Goal: Task Accomplishment & Management: Use online tool/utility

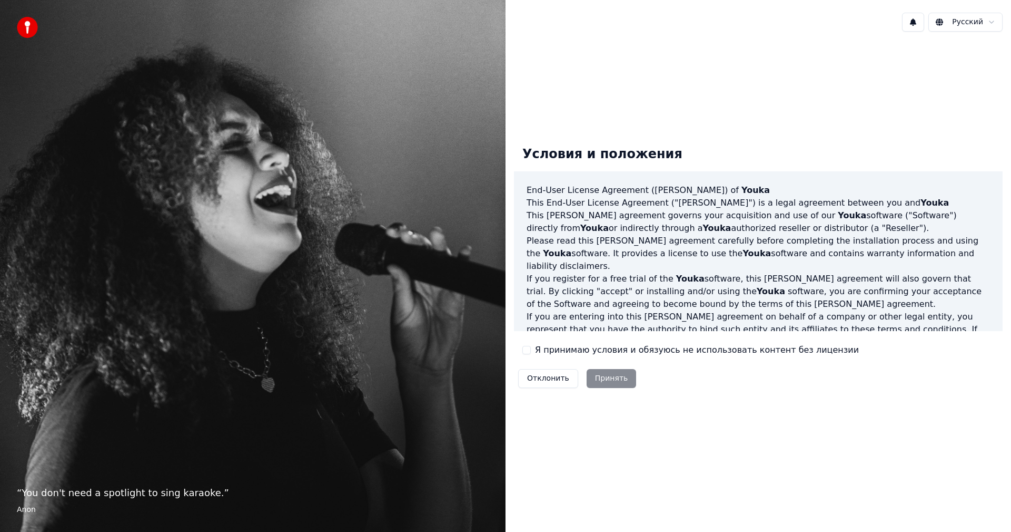
click at [531, 352] on div "Я принимаю условия и обязуюсь не использовать контент без лицензии" at bounding box center [691, 349] width 337 height 13
click at [528, 351] on button "Я принимаю условия и обязуюсь не использовать контент без лицензии" at bounding box center [527, 350] width 8 height 8
click at [601, 374] on button "Принять" at bounding box center [612, 378] width 50 height 19
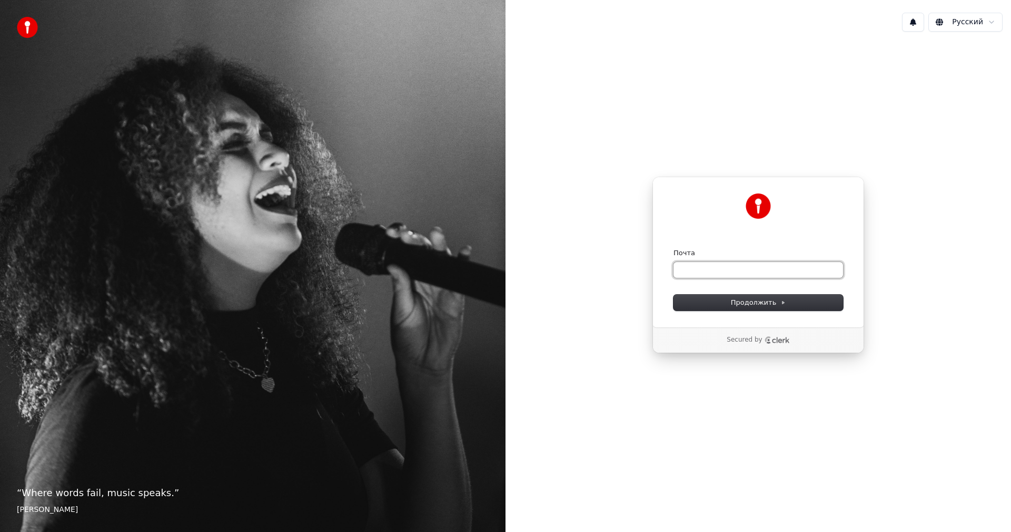
click at [714, 268] on input "Почта" at bounding box center [759, 270] width 170 height 16
type input "*"
click at [756, 301] on span "Продолжить" at bounding box center [758, 302] width 55 height 9
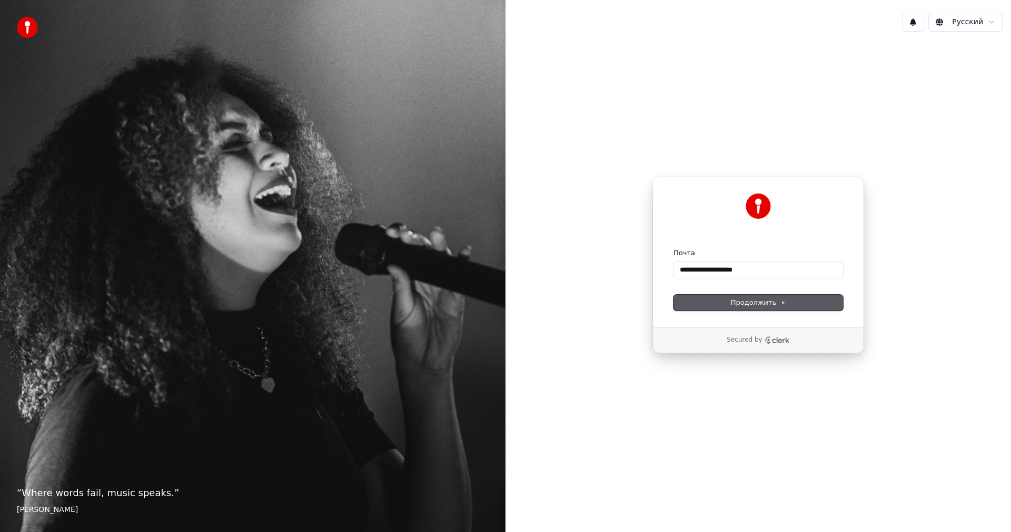
type input "**********"
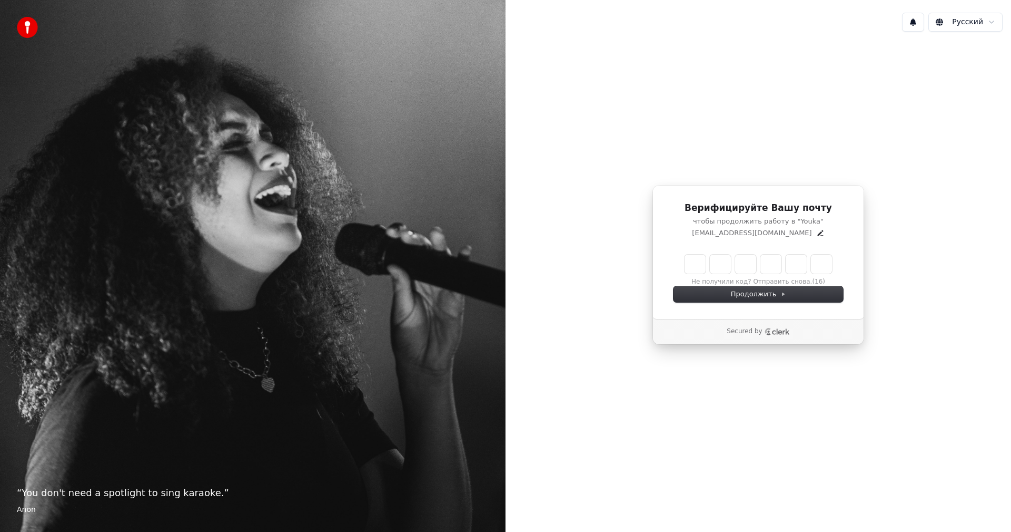
click at [695, 267] on input "Enter verification code" at bounding box center [759, 263] width 148 height 19
type input "******"
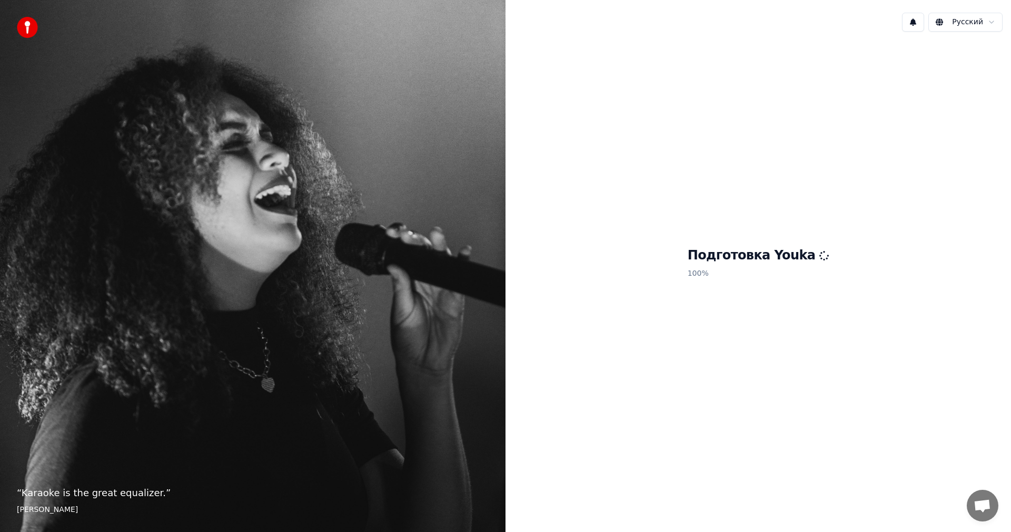
click at [190, 218] on div "“ Karaoke is the great equalizer. ” Aisha Tyler" at bounding box center [253, 266] width 506 height 532
click at [920, 19] on button at bounding box center [913, 22] width 22 height 19
click at [957, 28] on html "“ Singing is a way of escaping. It's another world. I'm no longer on earth. ” E…" at bounding box center [505, 266] width 1011 height 532
click at [959, 25] on html "“ Singing is a way of escaping. It's another world. I'm no longer on earth. ” E…" at bounding box center [505, 266] width 1011 height 532
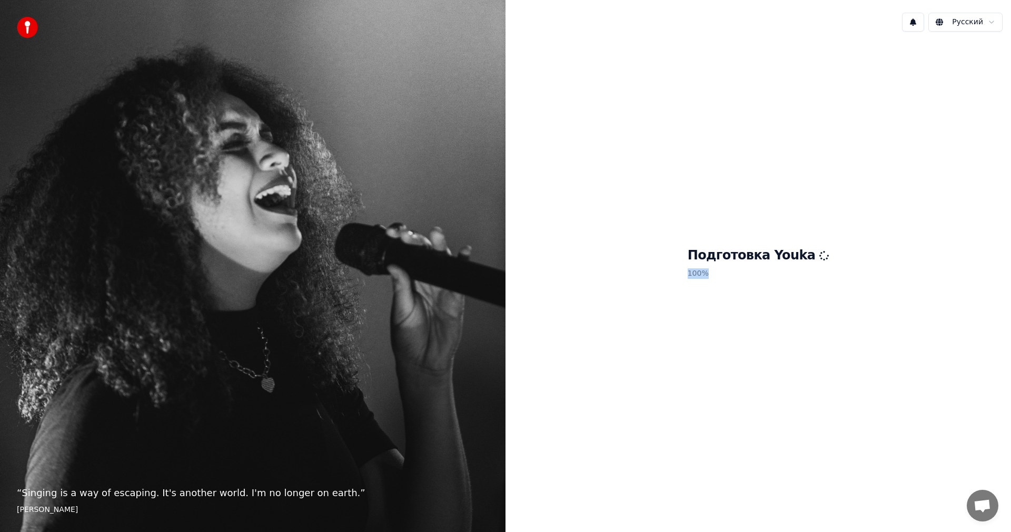
drag, startPoint x: 741, startPoint y: 269, endPoint x: 680, endPoint y: 277, distance: 61.6
click at [680, 277] on div "Подготовка Youka 100 %" at bounding box center [759, 264] width 506 height 449
drag, startPoint x: 791, startPoint y: 262, endPoint x: 628, endPoint y: 264, distance: 162.8
click at [629, 264] on div "Подготовка Youka 100 %" at bounding box center [759, 264] width 506 height 449
click at [800, 261] on h1 "Подготовка Youka" at bounding box center [759, 255] width 142 height 17
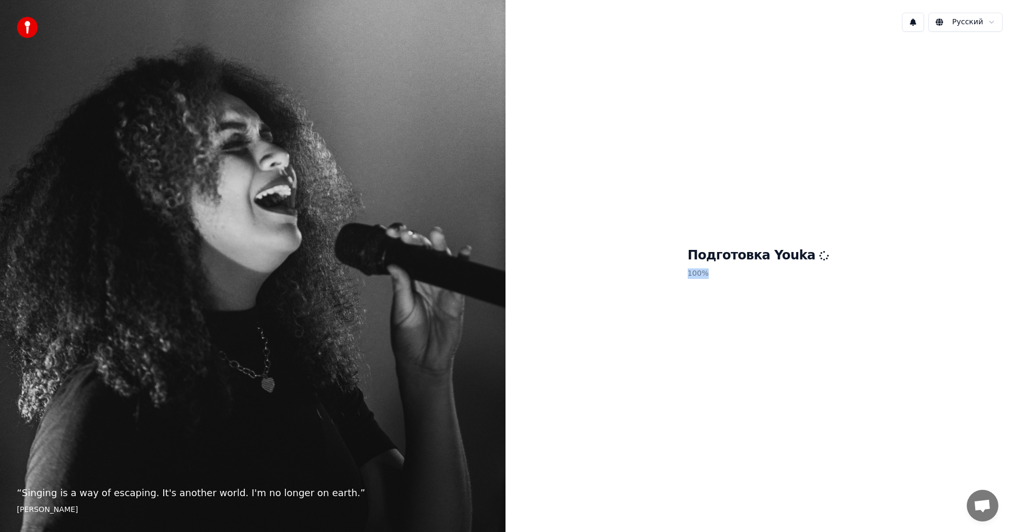
drag, startPoint x: 800, startPoint y: 261, endPoint x: 743, endPoint y: 317, distance: 80.1
click at [744, 318] on div "Подготовка Youka 100 %" at bounding box center [759, 264] width 506 height 449
click at [703, 429] on div "Подготовка Youka 100 %" at bounding box center [759, 264] width 506 height 449
drag, startPoint x: 798, startPoint y: 257, endPoint x: 788, endPoint y: 254, distance: 10.2
click at [788, 254] on h1 "Подготовка Youka" at bounding box center [759, 255] width 142 height 17
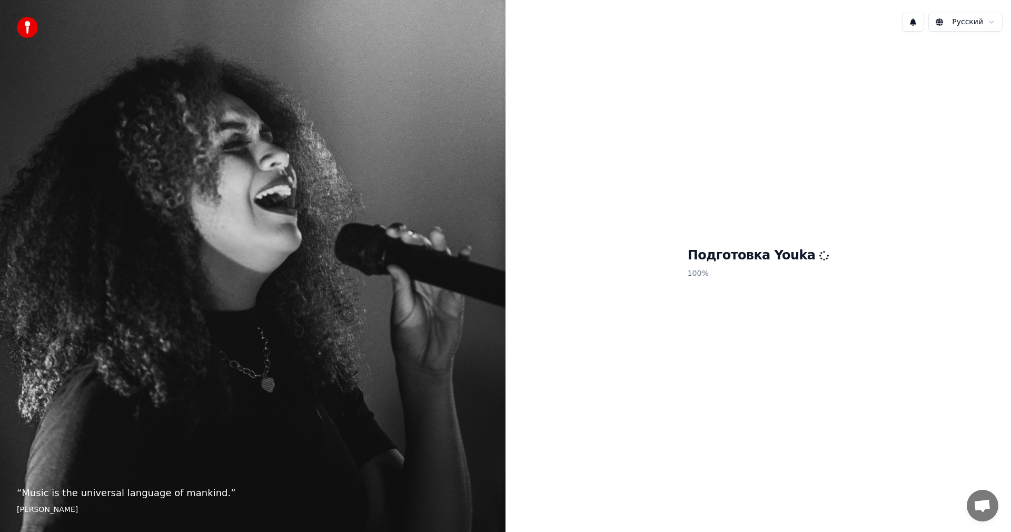
click at [811, 249] on h1 "Подготовка Youka" at bounding box center [759, 255] width 142 height 17
drag, startPoint x: 816, startPoint y: 267, endPoint x: 779, endPoint y: 290, distance: 43.4
click at [779, 290] on div "Подготовка Youka 100 %" at bounding box center [759, 264] width 506 height 449
drag, startPoint x: 695, startPoint y: 274, endPoint x: 782, endPoint y: 281, distance: 87.2
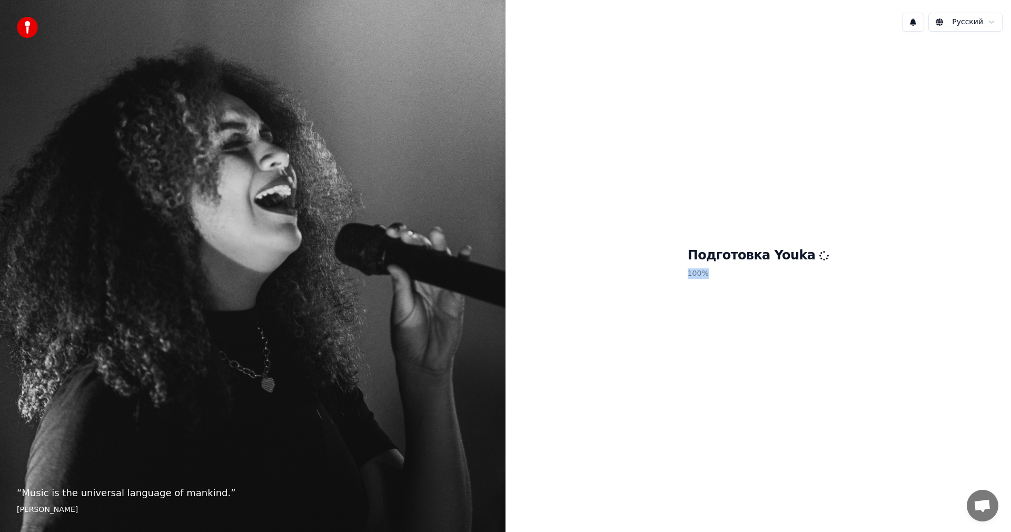
click at [782, 281] on div "Подготовка Youka 100 %" at bounding box center [759, 264] width 506 height 449
drag, startPoint x: 605, startPoint y: 253, endPoint x: 768, endPoint y: 280, distance: 165.1
click at [768, 280] on div "Подготовка Youka 100 %" at bounding box center [759, 264] width 506 height 449
click at [629, 397] on div "Подготовка Youka 100 %" at bounding box center [759, 264] width 506 height 449
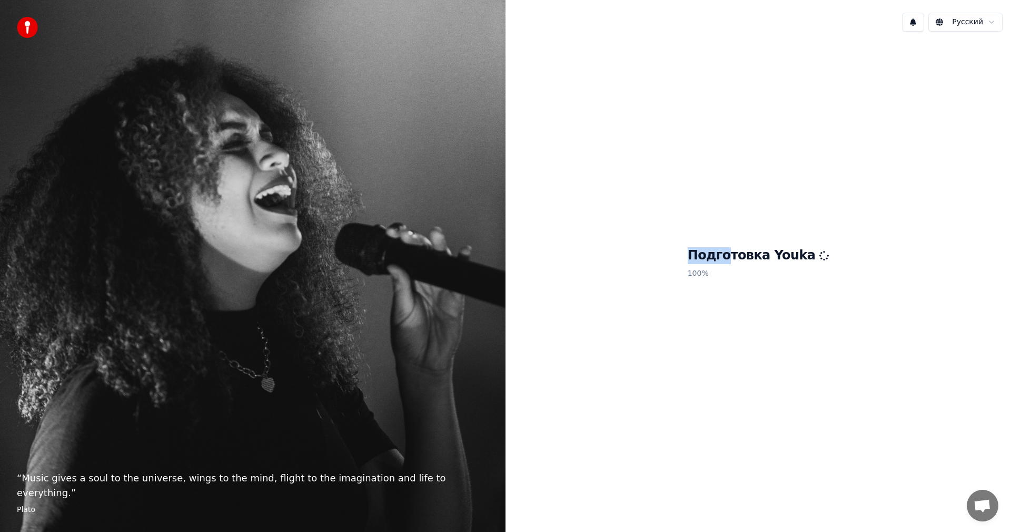
drag, startPoint x: 718, startPoint y: 257, endPoint x: 776, endPoint y: 272, distance: 60.6
click at [751, 266] on div "Подготовка Youka 100 %" at bounding box center [759, 265] width 142 height 36
click at [815, 278] on div "Подготовка Youka 100 %" at bounding box center [759, 264] width 506 height 449
click at [802, 243] on div "Подготовка Youka 100 %" at bounding box center [759, 264] width 506 height 449
click at [791, 243] on div "Подготовка Youka 100 %" at bounding box center [759, 264] width 506 height 449
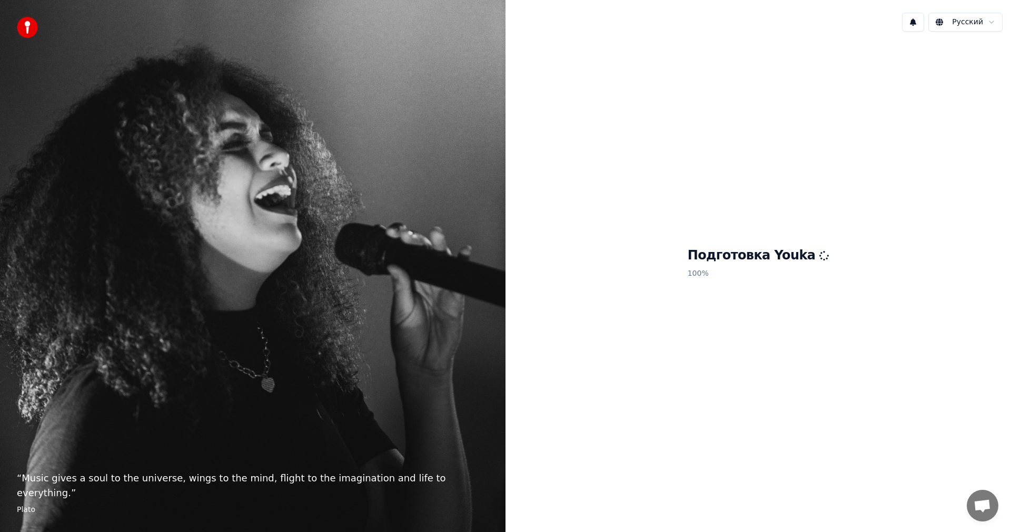
click at [791, 243] on div "Подготовка Youka 100 %" at bounding box center [759, 264] width 506 height 449
drag, startPoint x: 802, startPoint y: 219, endPoint x: 840, endPoint y: 229, distance: 39.2
click at [831, 228] on div "Подготовка Youka 100 %" at bounding box center [759, 264] width 506 height 449
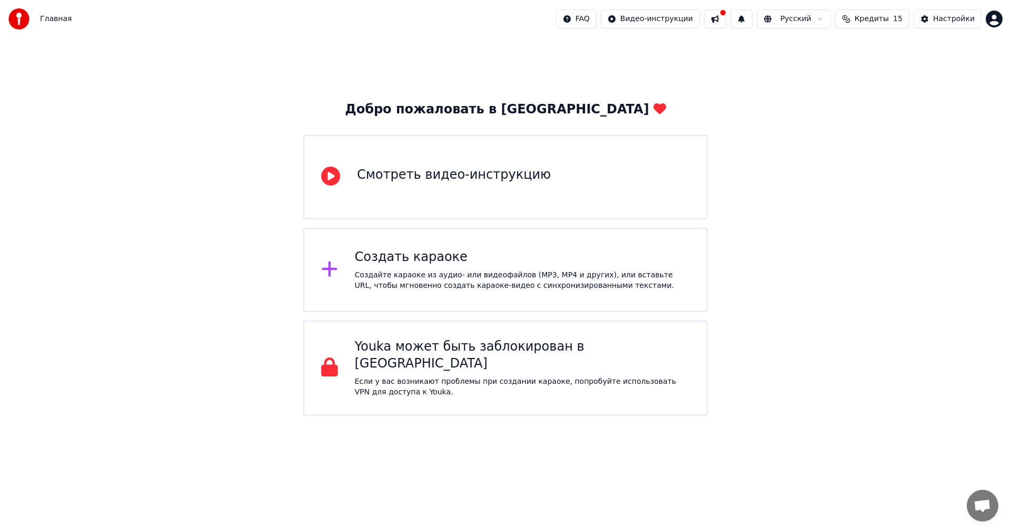
click at [376, 257] on div "Создать караоке" at bounding box center [523, 257] width 336 height 17
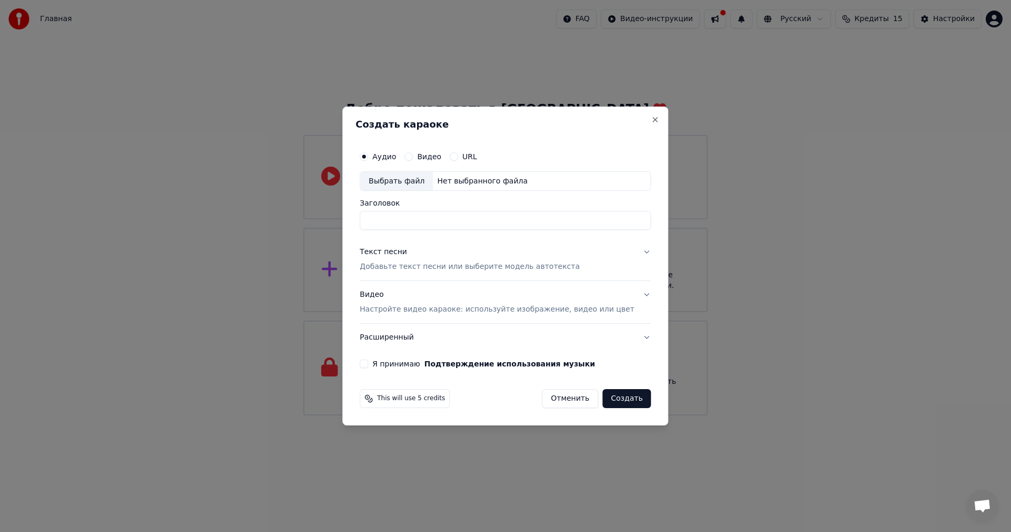
click at [556, 399] on button "Отменить" at bounding box center [570, 398] width 56 height 19
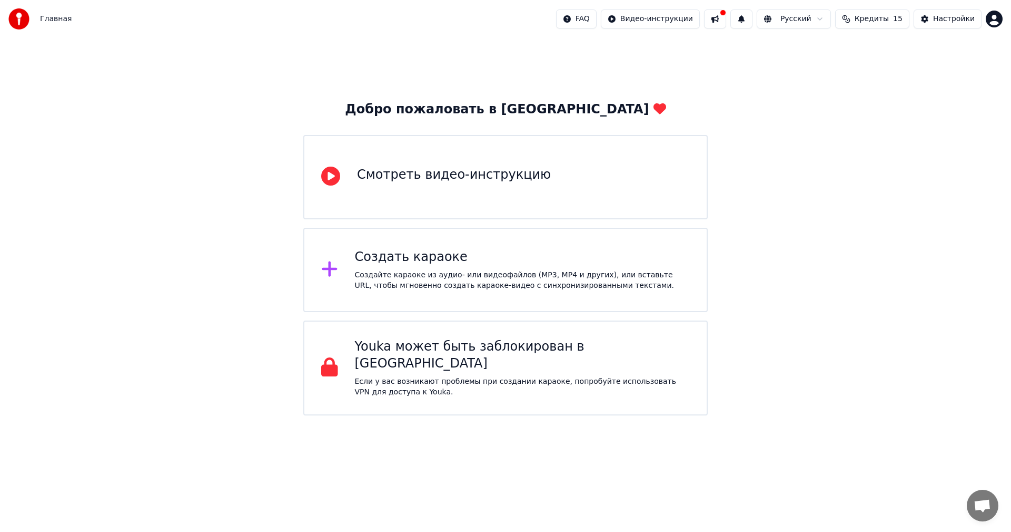
click at [433, 290] on div "Создайте караоке из аудио- или видеофайлов (MP3, MP4 и других), или вставьте UR…" at bounding box center [523, 280] width 336 height 21
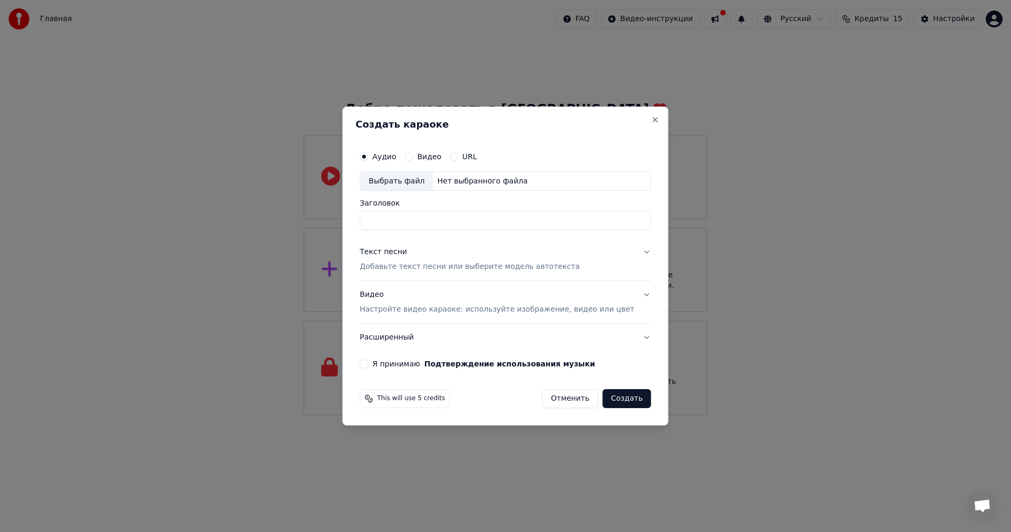
click at [424, 220] on input "Заголовок" at bounding box center [505, 220] width 291 height 19
type input "*"
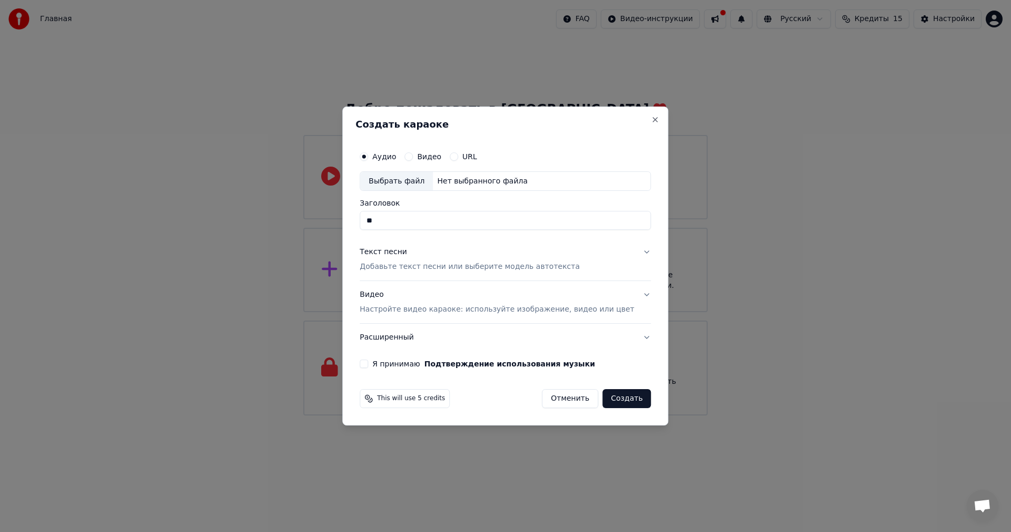
type input "*"
type input "***"
click at [420, 266] on p "Добавьте текст песни или выберите модель автотекста" at bounding box center [470, 267] width 220 height 11
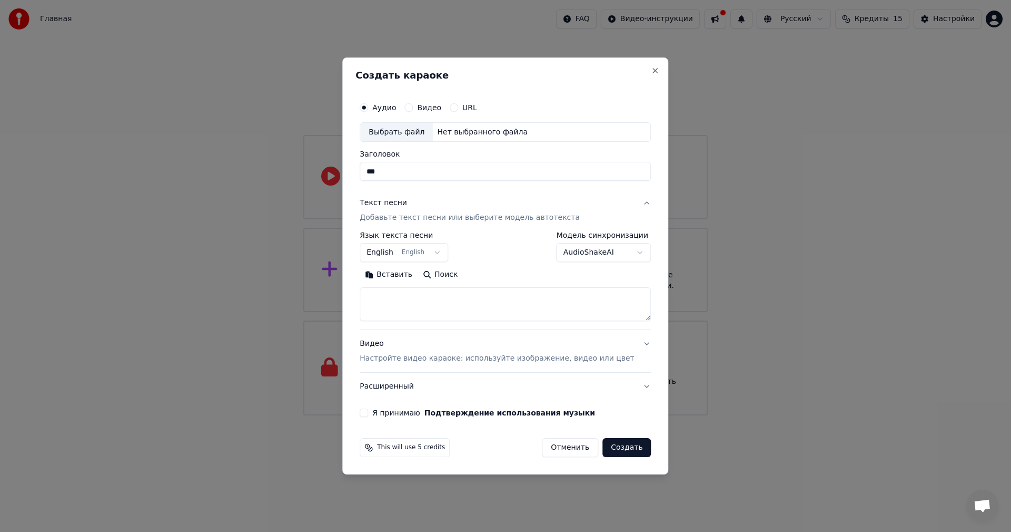
click at [419, 255] on button "English English" at bounding box center [404, 252] width 89 height 19
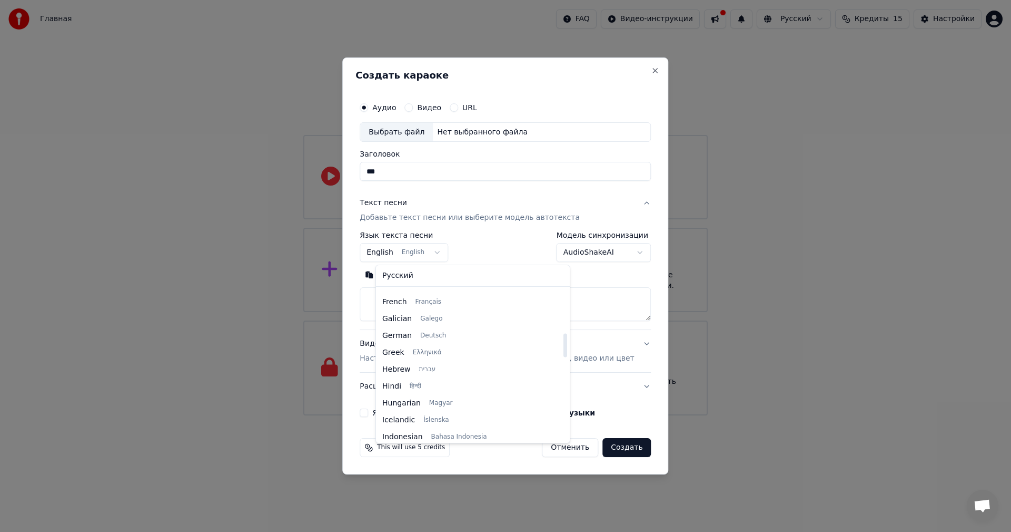
scroll to position [229, 0]
select select "**"
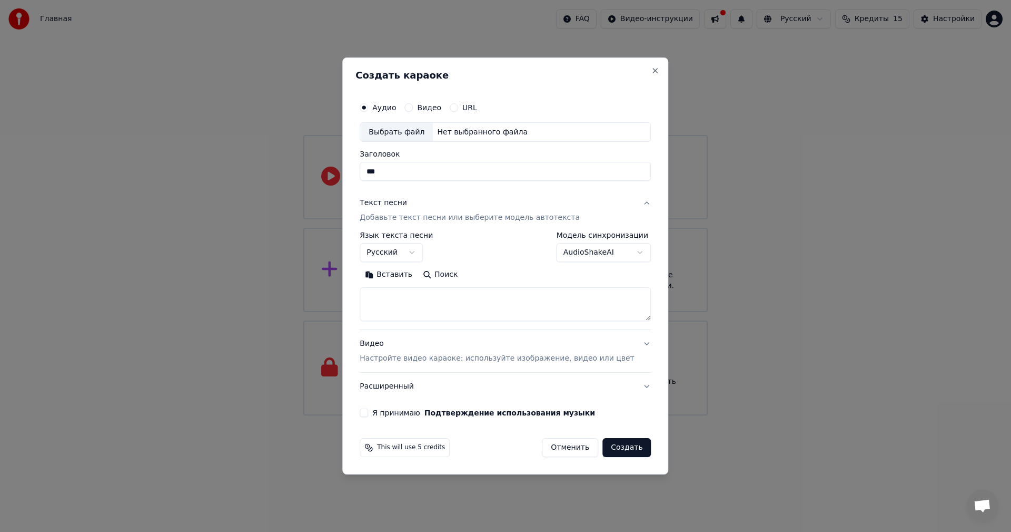
click at [579, 256] on body "Главная FAQ Видео-инструкции Русский Кредиты 15 Настройки Добро пожаловать в Yo…" at bounding box center [505, 207] width 1011 height 415
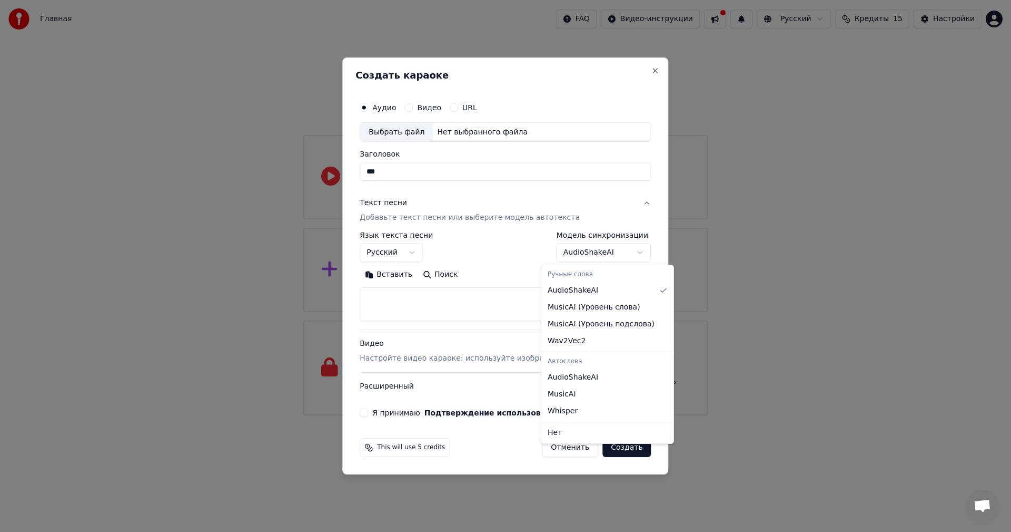
click at [577, 256] on body "Главная FAQ Видео-инструкции Русский Кредиты 15 Настройки Добро пожаловать в Yo…" at bounding box center [505, 207] width 1011 height 415
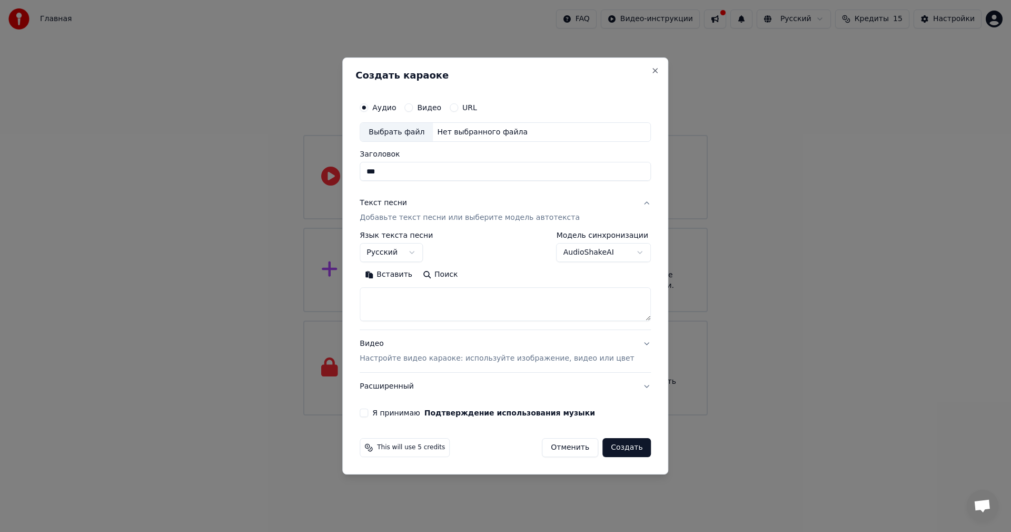
click at [386, 408] on div "Я принимаю Подтверждение использования музыки" at bounding box center [505, 412] width 291 height 8
click at [368, 417] on button "Я принимаю Подтверждение использования музыки" at bounding box center [364, 412] width 8 height 8
click at [522, 357] on p "Настройте видео караоке: используйте изображение, видео или цвет" at bounding box center [497, 358] width 274 height 11
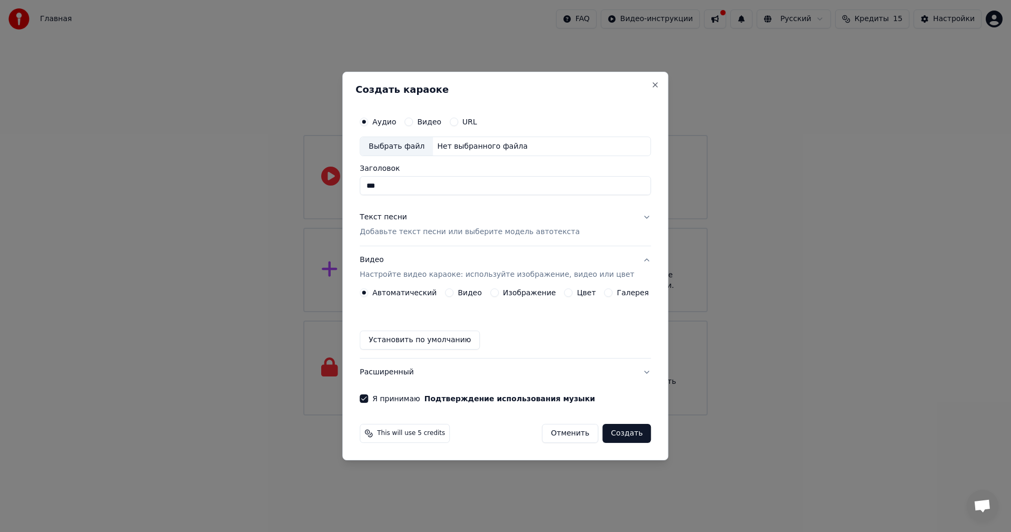
click at [460, 231] on p "Добавьте текст песни или выберите модель автотекста" at bounding box center [470, 232] width 220 height 11
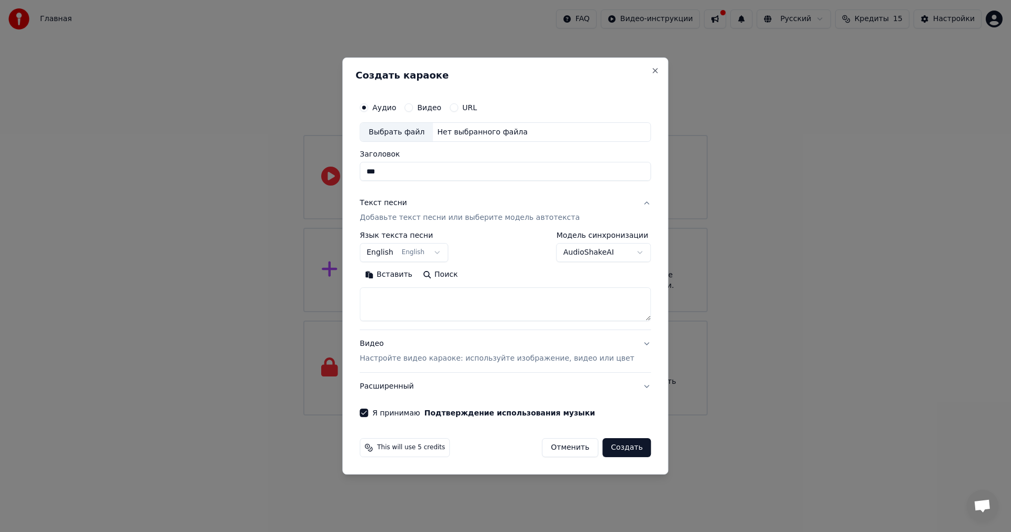
click at [431, 252] on body "Главная FAQ Видео-инструкции Русский Кредиты 15 Настройки Добро пожаловать в Yo…" at bounding box center [505, 207] width 1011 height 415
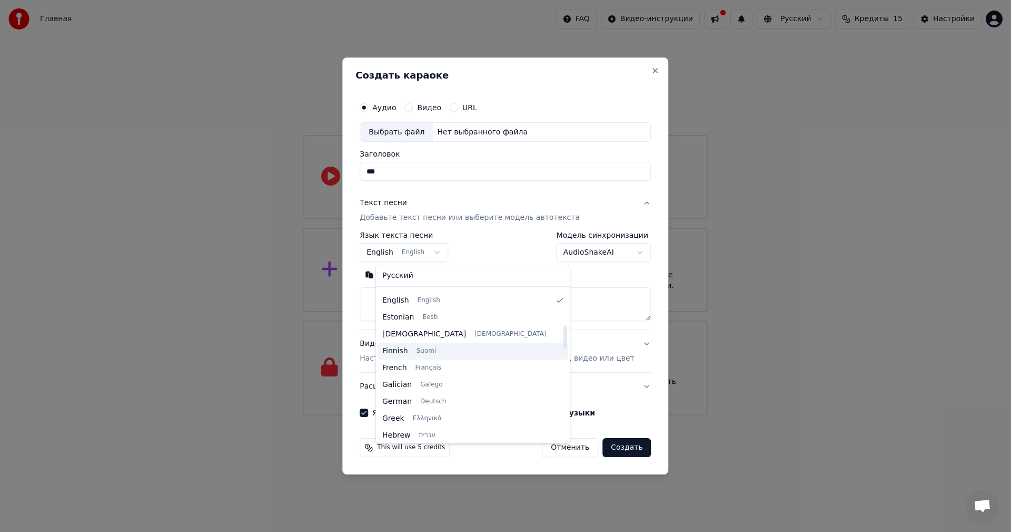
scroll to position [242, 0]
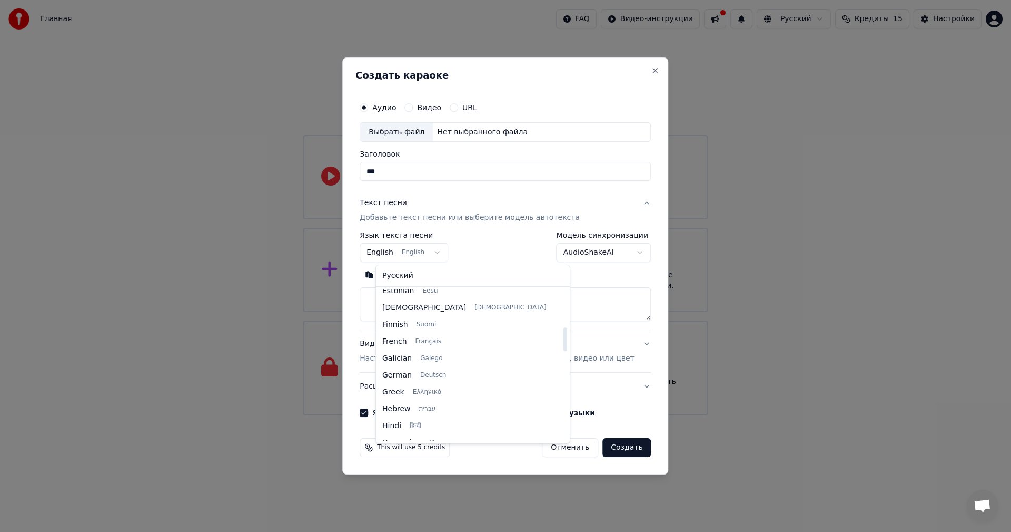
select select "**"
